Goal: Find specific page/section: Find specific page/section

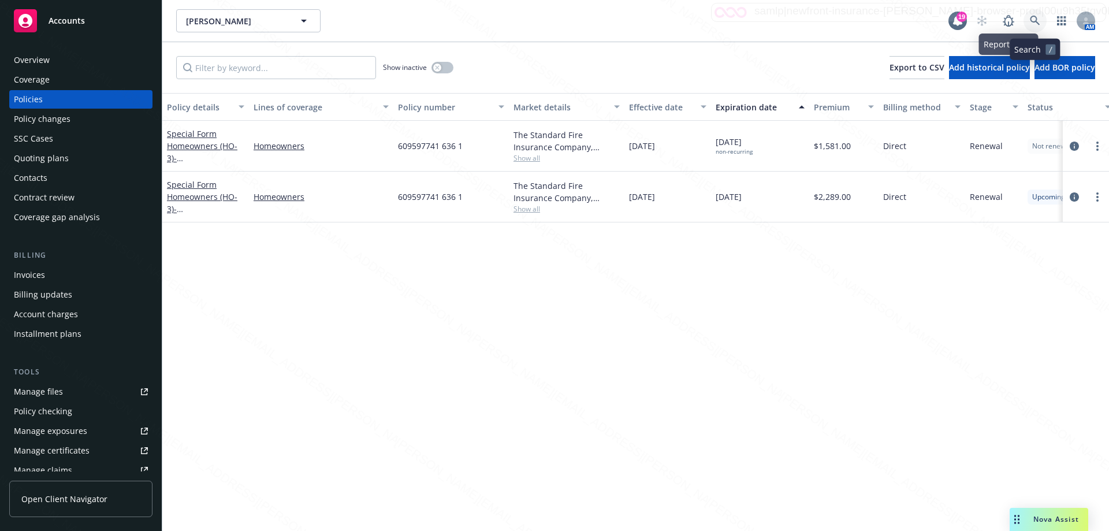
click at [1035, 23] on icon at bounding box center [1035, 21] width 10 height 10
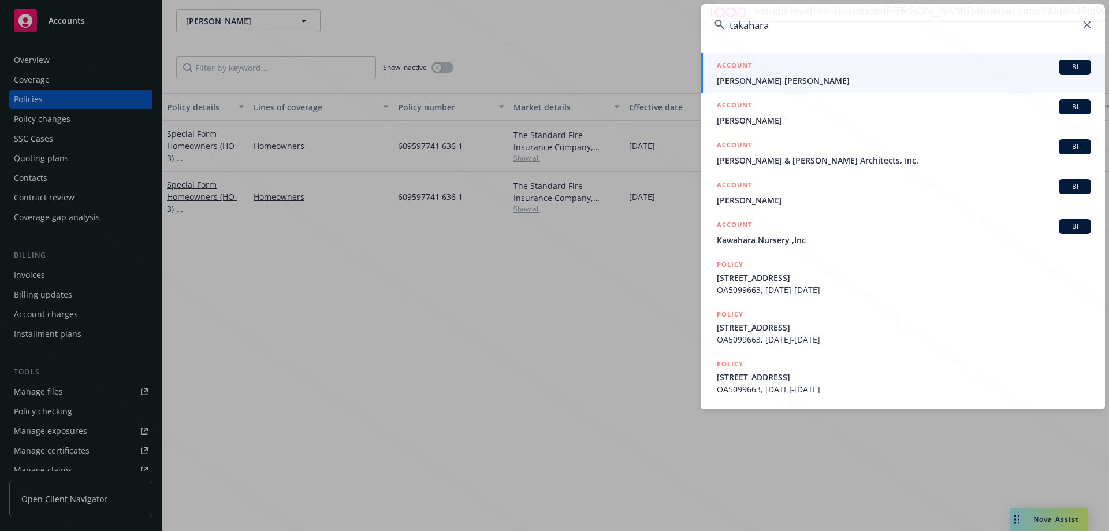
type input "takahara"
click at [762, 73] on div "ACCOUNT BI" at bounding box center [904, 67] width 374 height 15
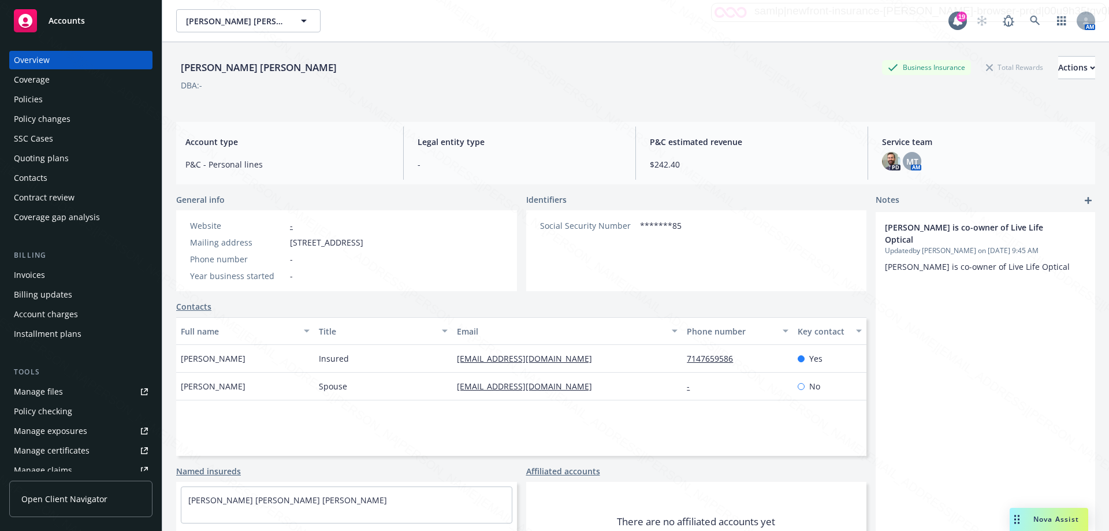
click at [40, 99] on div "Policies" at bounding box center [28, 99] width 29 height 18
